Goal: Task Accomplishment & Management: Manage account settings

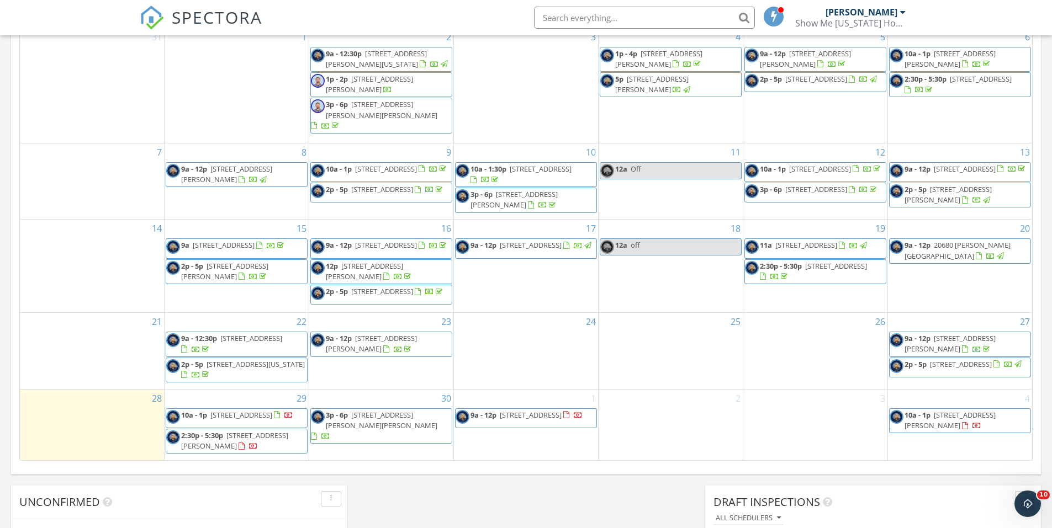
click at [837, 240] on span "33 SE 250th Rd, Warrensburg 64093" at bounding box center [806, 245] width 62 height 10
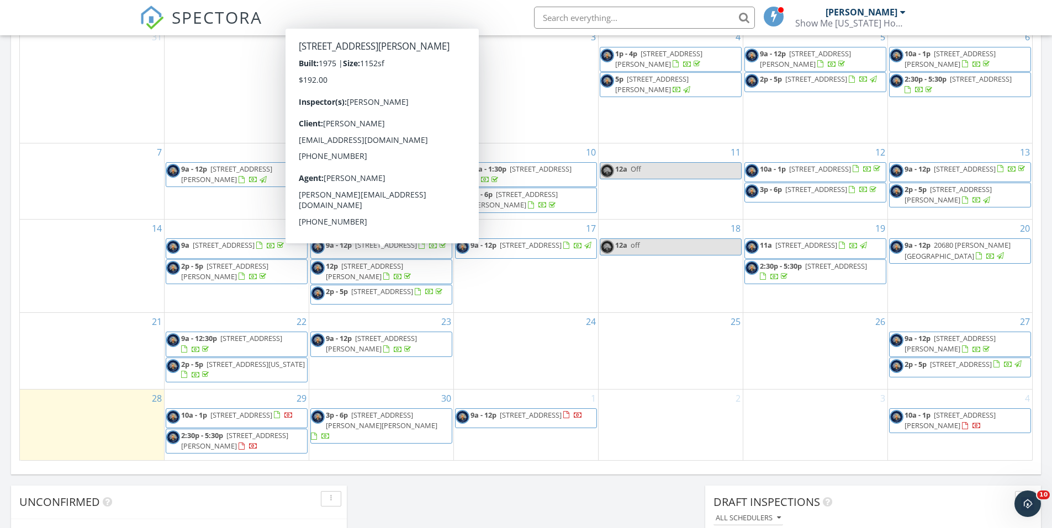
click at [429, 261] on span "12p 24 W 2nd St, Adrian 64720" at bounding box center [381, 272] width 141 height 22
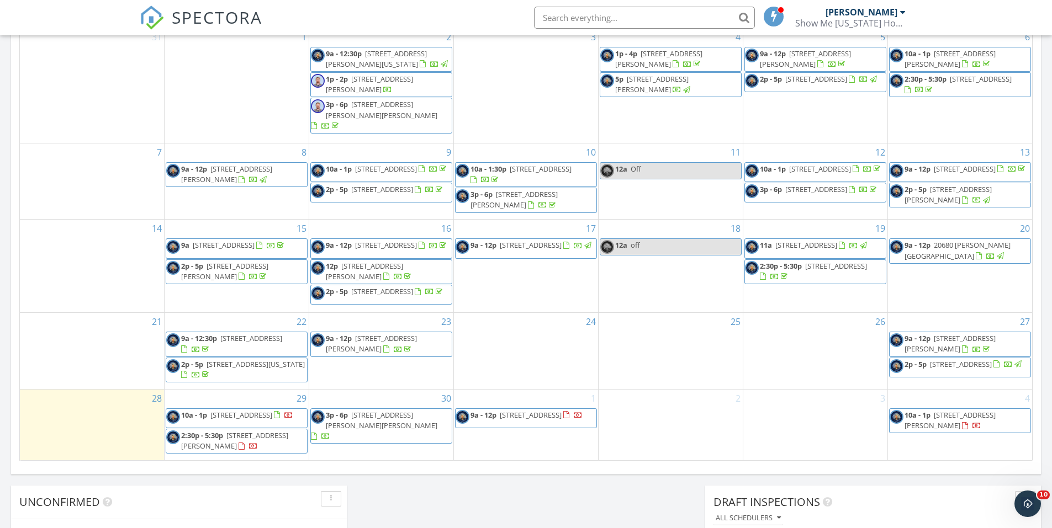
drag, startPoint x: 523, startPoint y: 147, endPoint x: 528, endPoint y: 158, distance: 12.1
click at [528, 164] on span "1608 S Moniteau Ave, Sedalia 65301" at bounding box center [541, 169] width 62 height 10
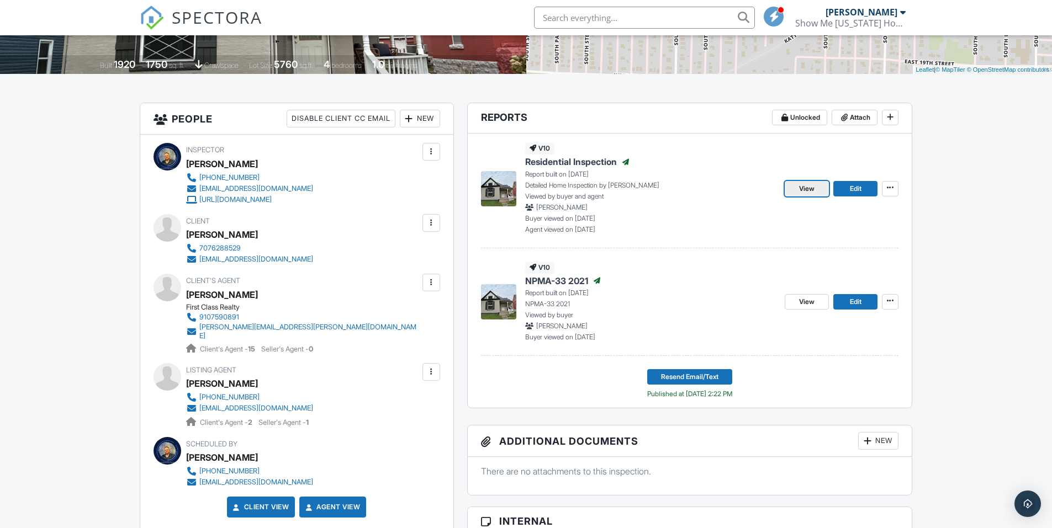
click at [813, 189] on span "View" at bounding box center [806, 188] width 15 height 11
